Goal: Task Accomplishment & Management: Manage account settings

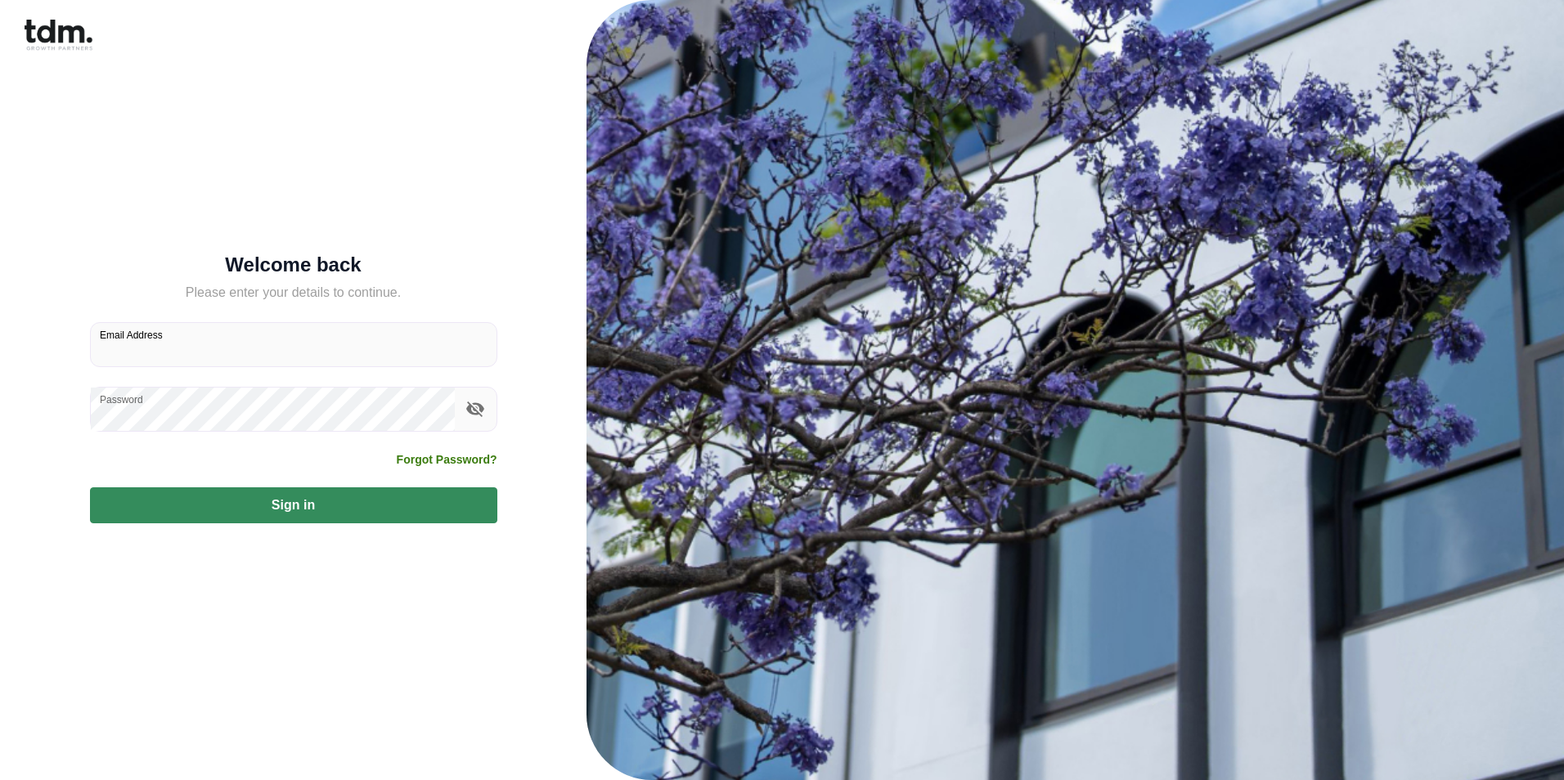
click at [148, 346] on input "Email Address" at bounding box center [294, 344] width 406 height 43
type input "**********"
click at [142, 403] on label "Password" at bounding box center [121, 400] width 43 height 14
click at [37, 417] on div "**********" at bounding box center [293, 390] width 547 height 780
click at [407, 510] on button "Sign in" at bounding box center [293, 506] width 407 height 36
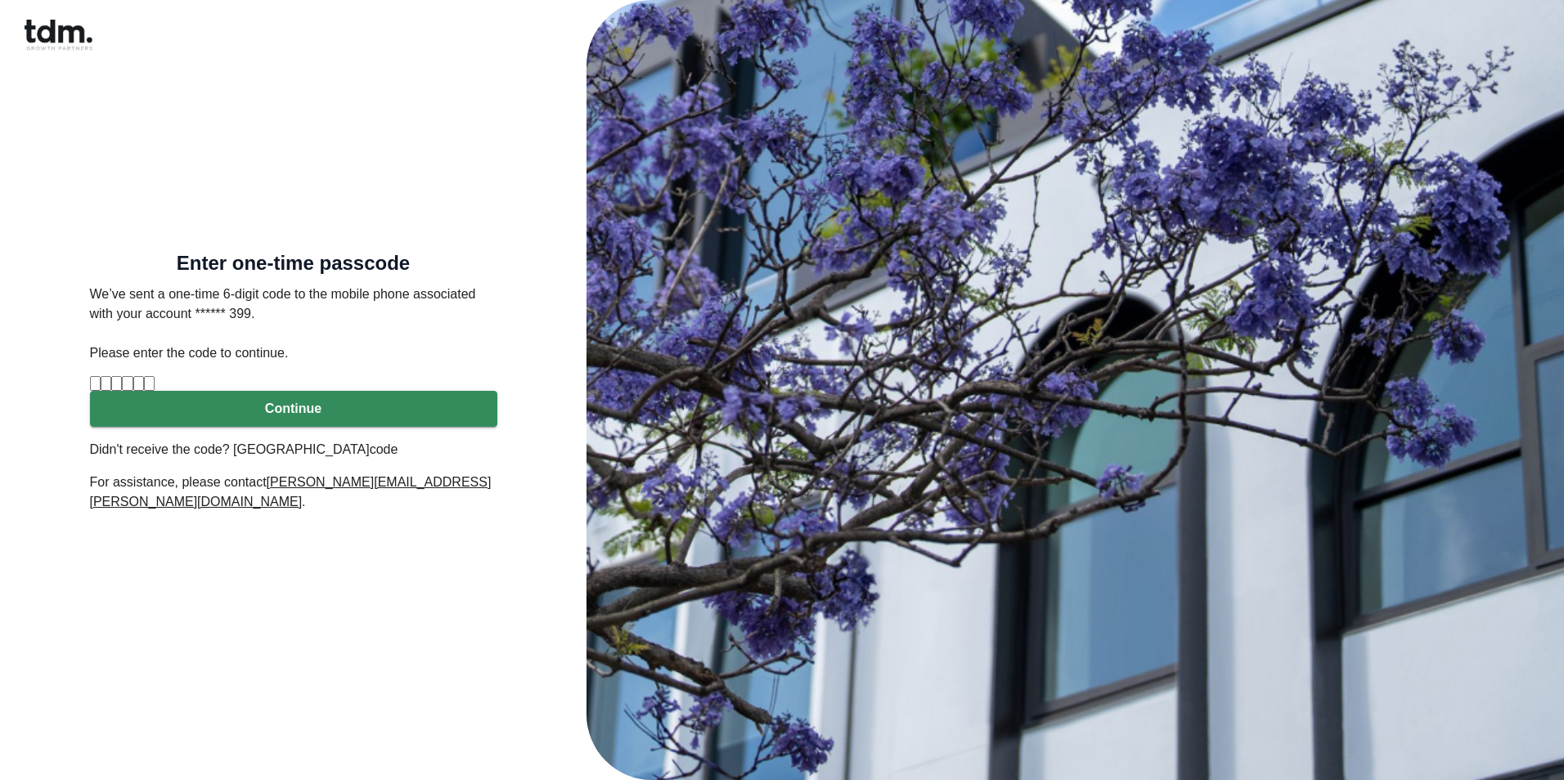
type input "*"
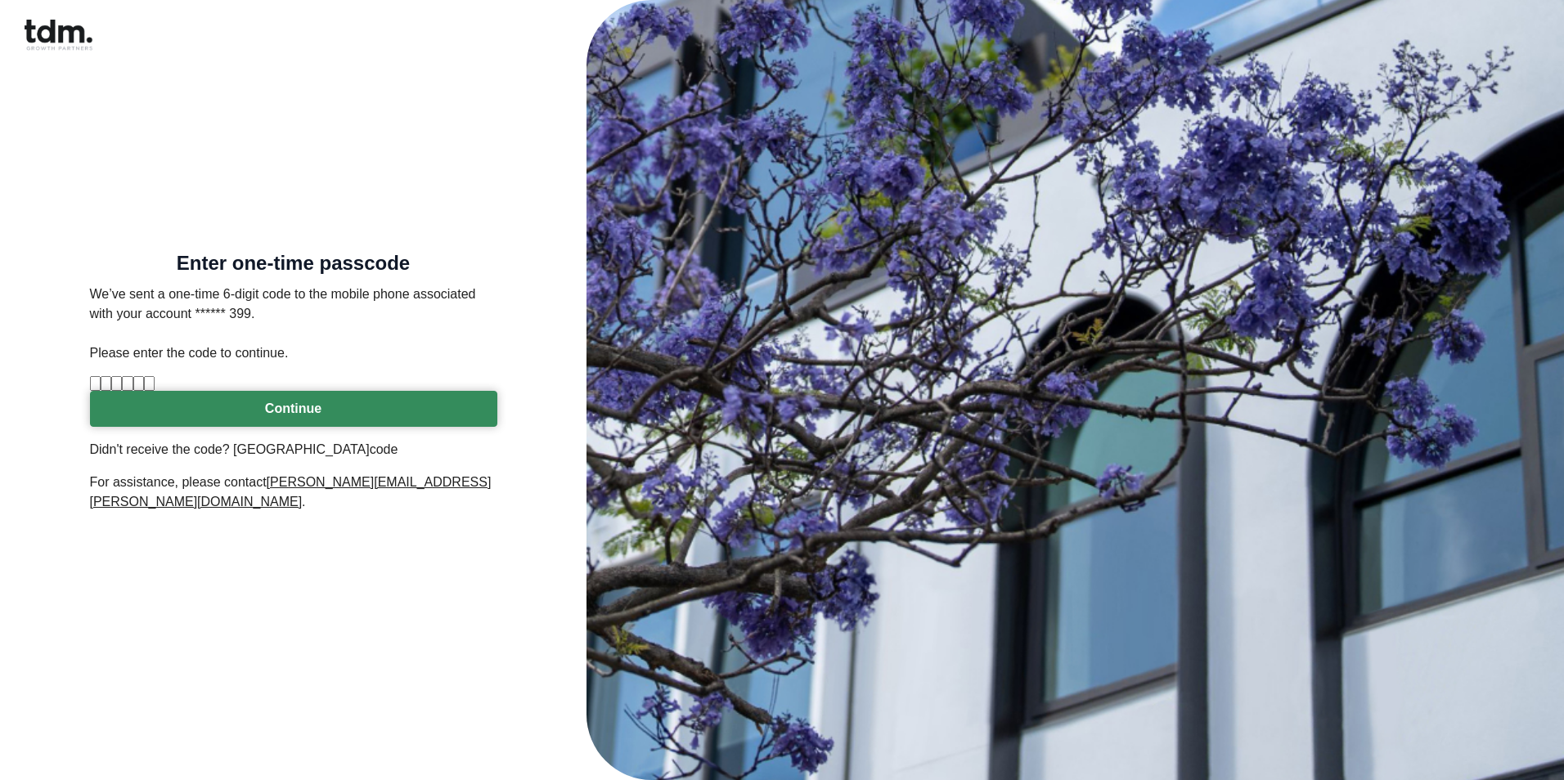
type input "*"
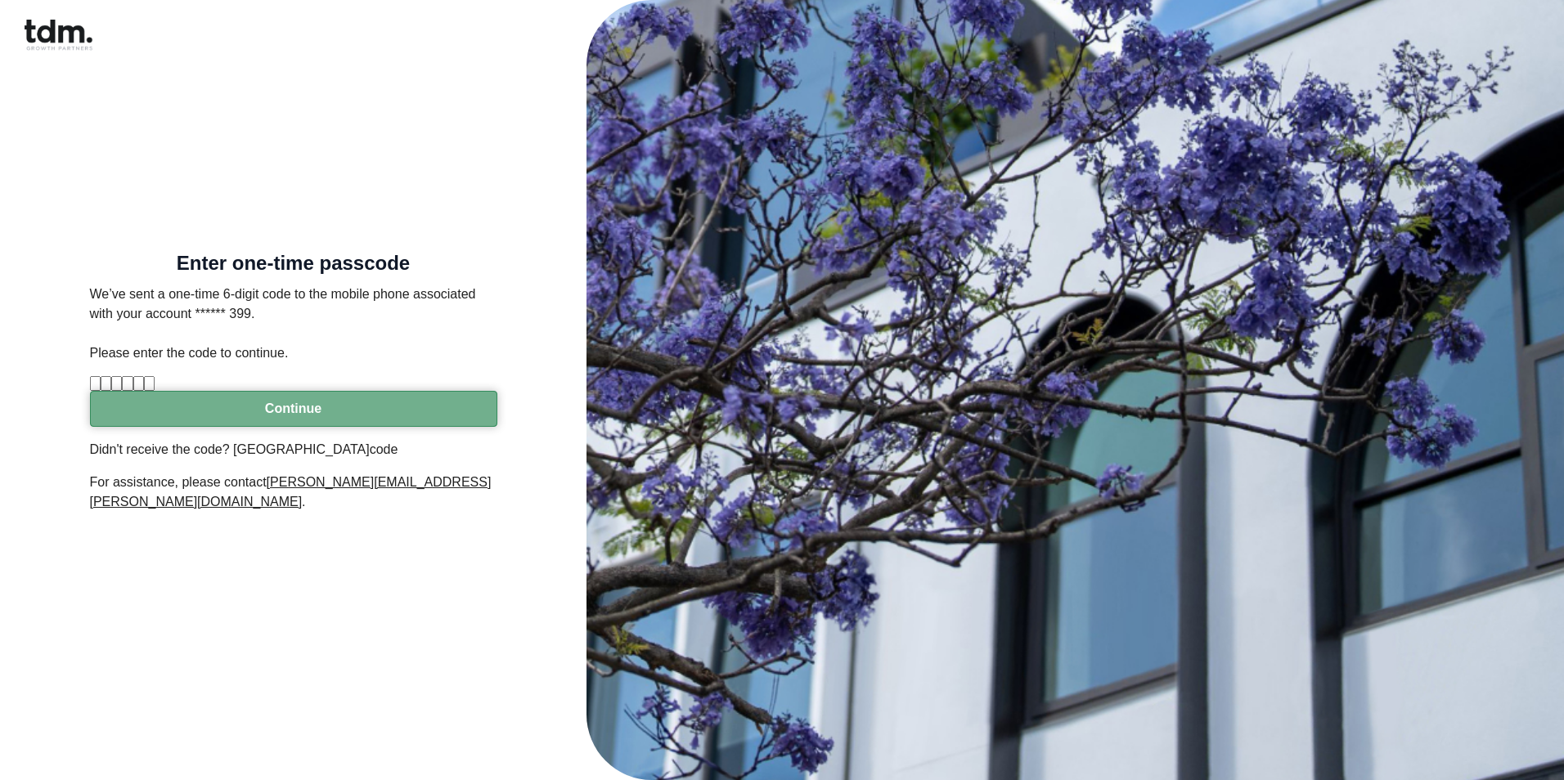
click at [249, 427] on button "Continue" at bounding box center [293, 409] width 407 height 36
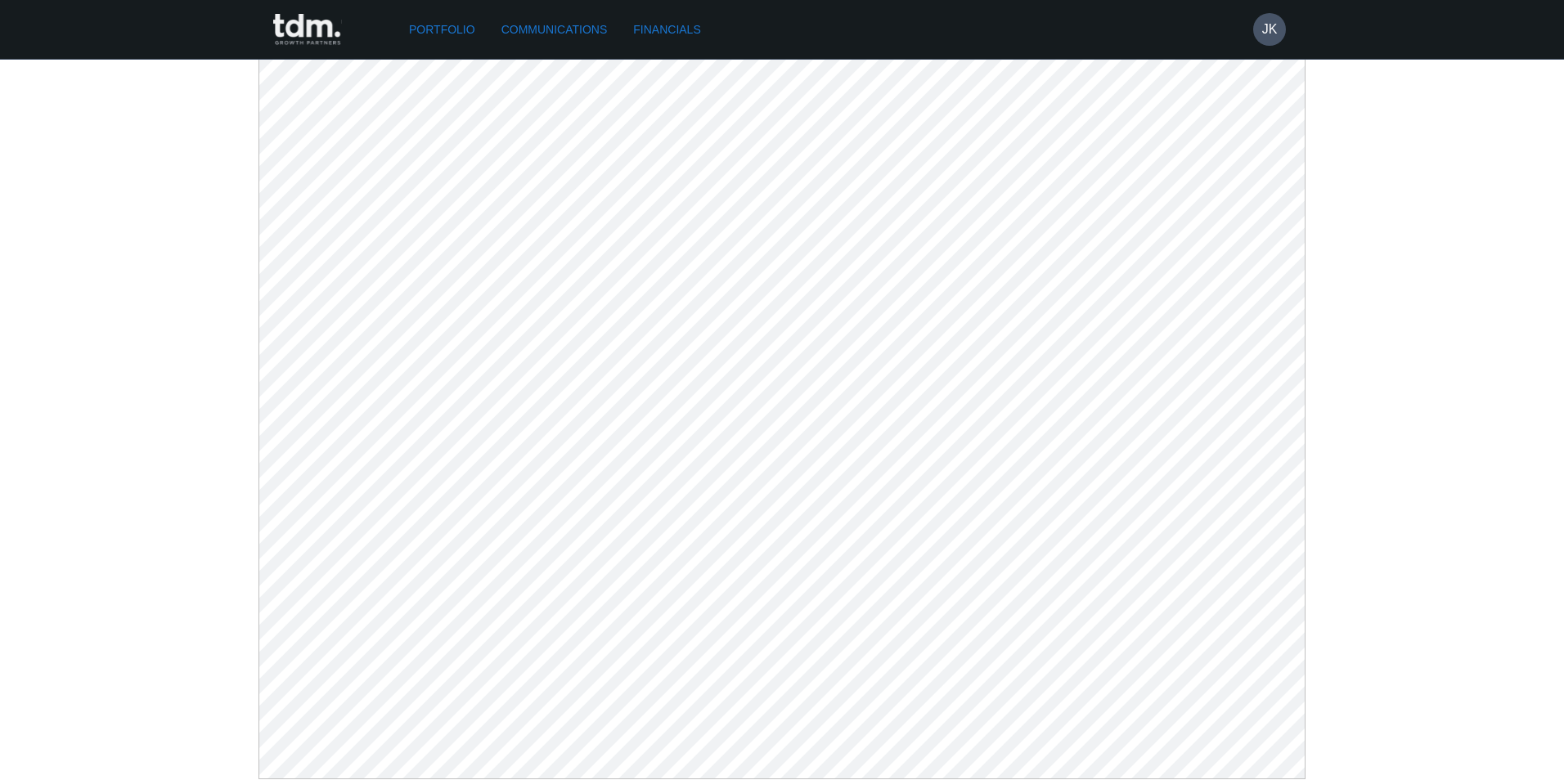
click at [533, 15] on link "Communications" at bounding box center [554, 30] width 119 height 30
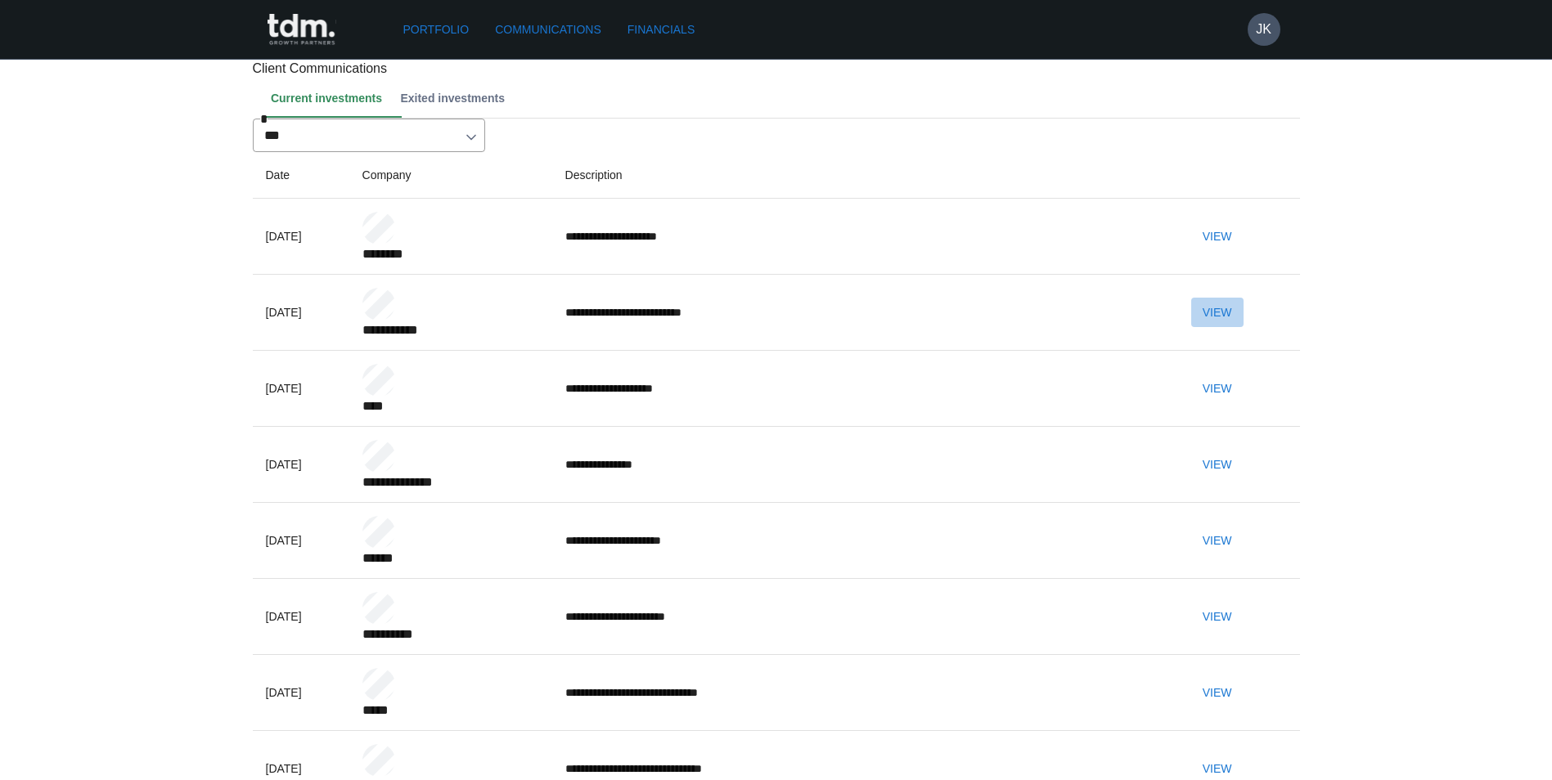
click at [1244, 328] on button "View" at bounding box center [1217, 313] width 52 height 30
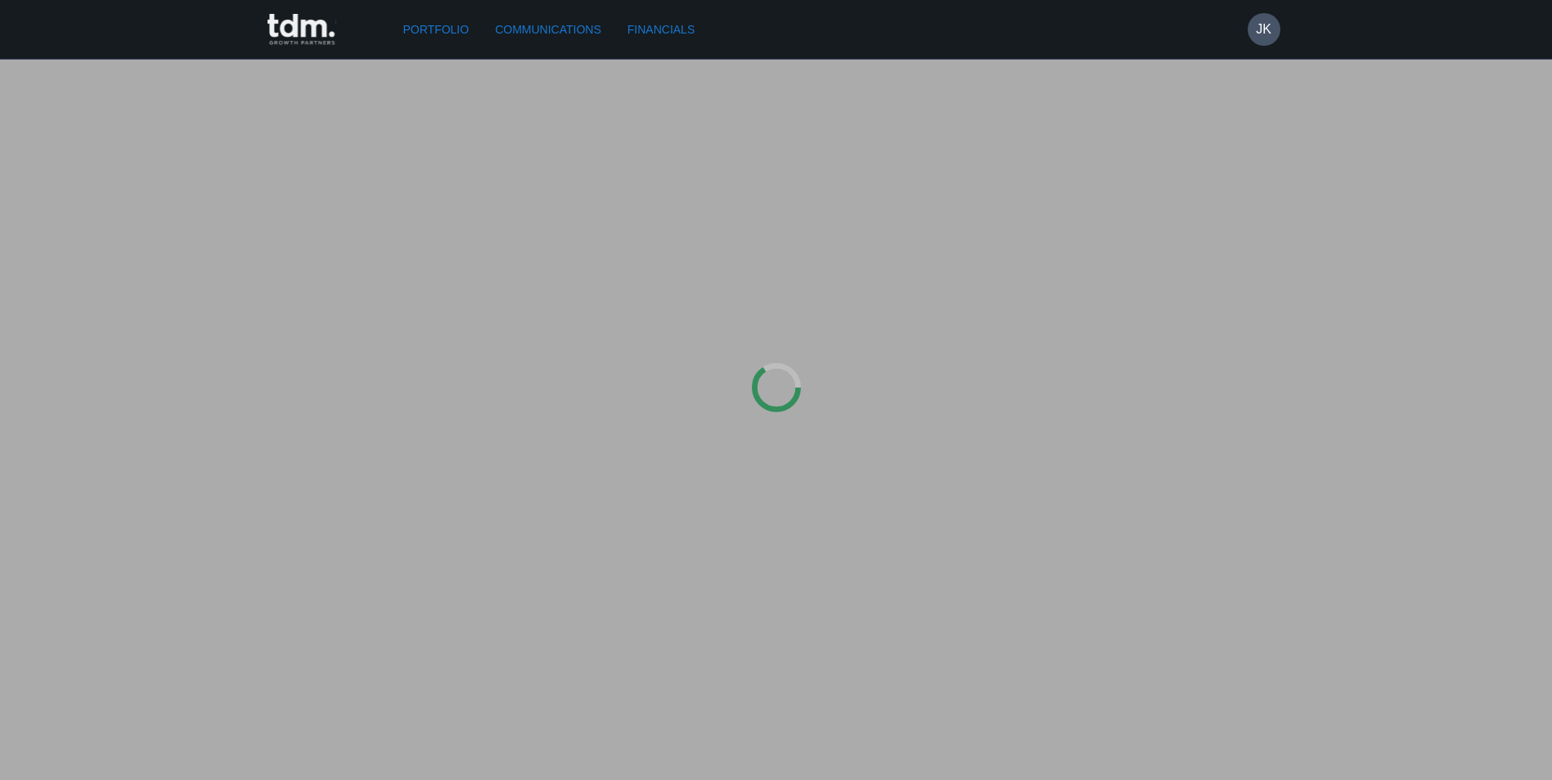
click at [1255, 390] on div at bounding box center [776, 390] width 1552 height 780
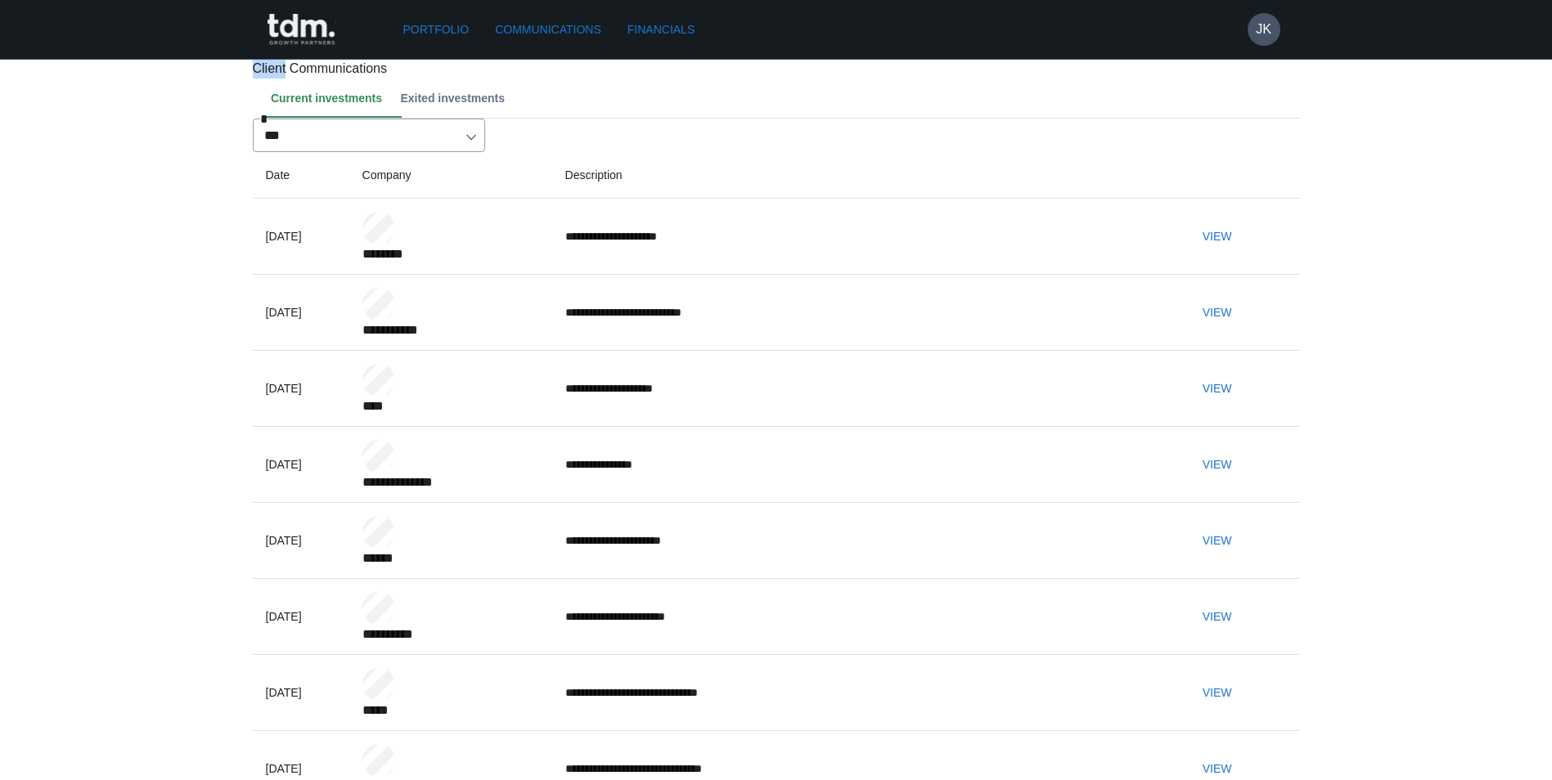
click at [1244, 404] on button "View" at bounding box center [1217, 389] width 52 height 30
click at [1253, 25] on button "JK" at bounding box center [1264, 29] width 33 height 33
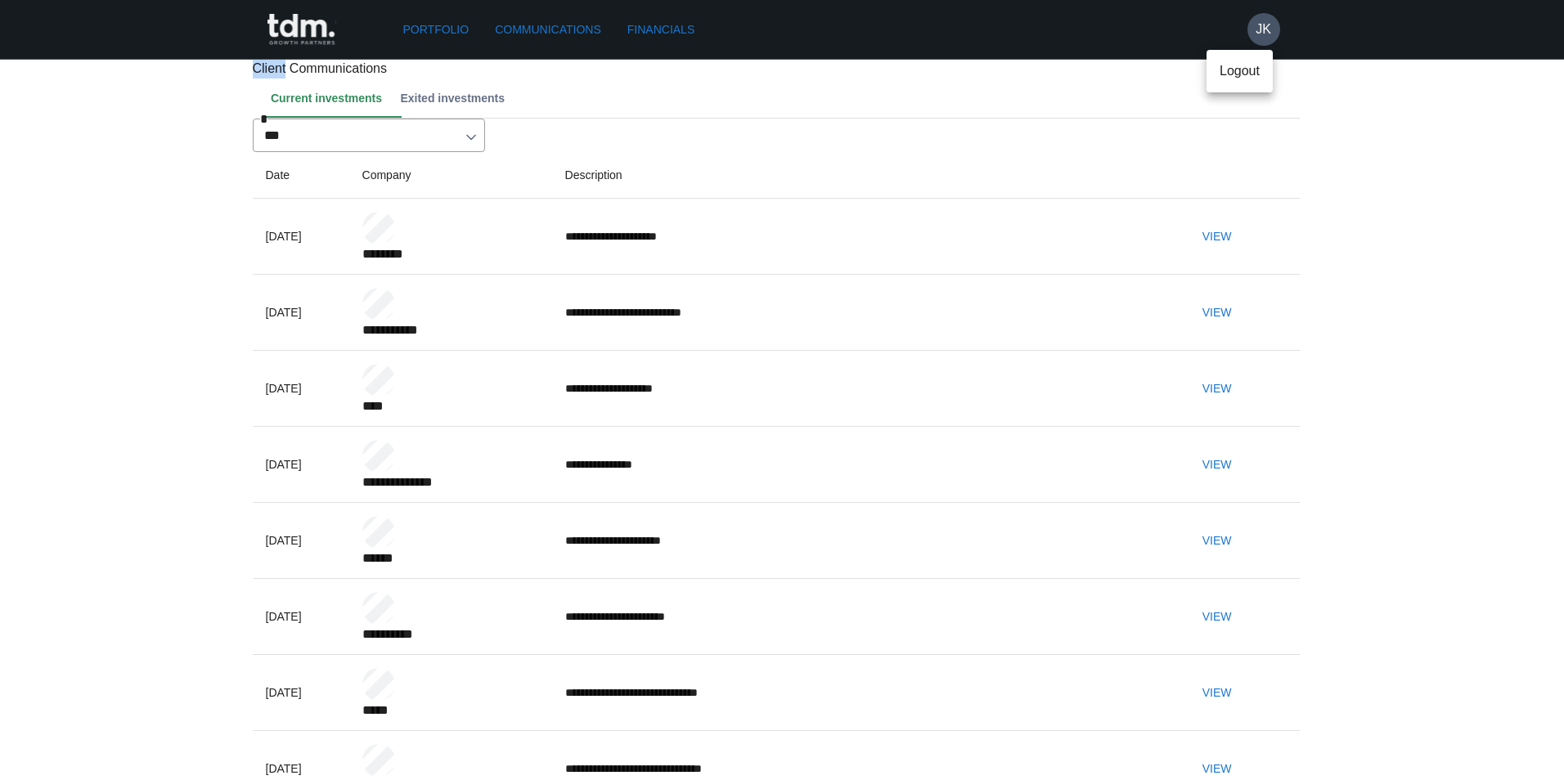
click at [1250, 69] on p "Logout" at bounding box center [1240, 71] width 40 height 20
